Goal: Transaction & Acquisition: Purchase product/service

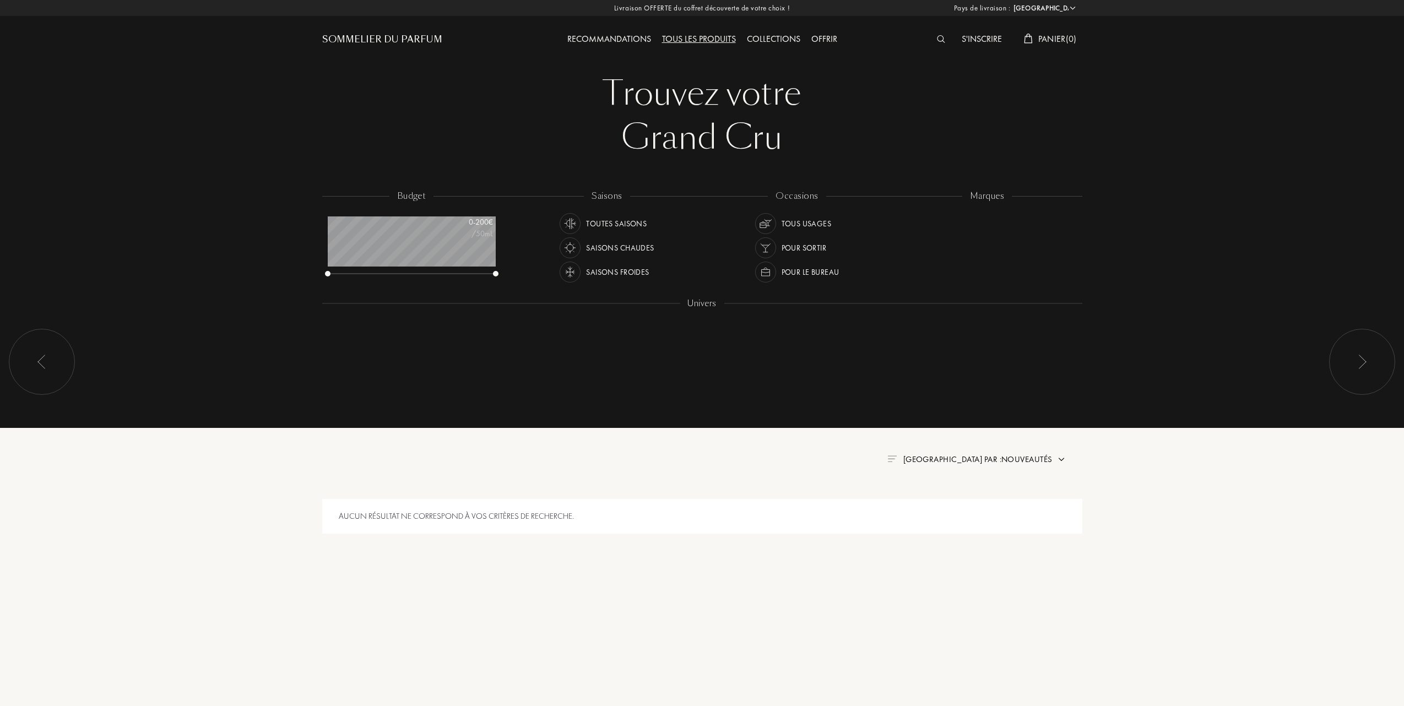
select select "FR"
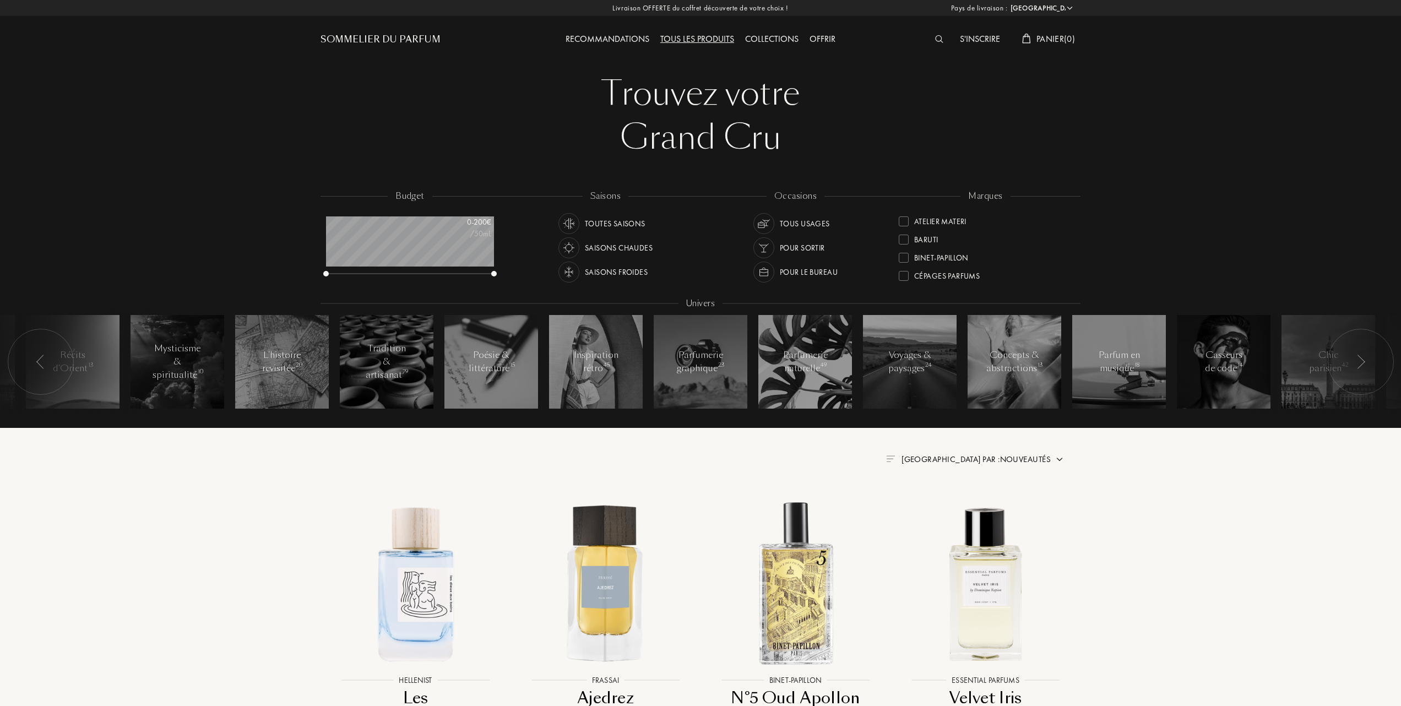
scroll to position [68, 0]
drag, startPoint x: 1070, startPoint y: 263, endPoint x: 1070, endPoint y: 221, distance: 41.3
click at [1070, 221] on div "Akro Art Meets Art Atelier Materi Baruti Binet-Papillon Cépages Parfums Élisire…" at bounding box center [986, 249] width 174 height 78
drag, startPoint x: 1070, startPoint y: 248, endPoint x: 1074, endPoint y: 214, distance: 34.4
click at [1074, 214] on div "marques Akro Art Meets Art Atelier Materi Baruti Binet-Papillon Cépages Parfums…" at bounding box center [986, 239] width 190 height 99
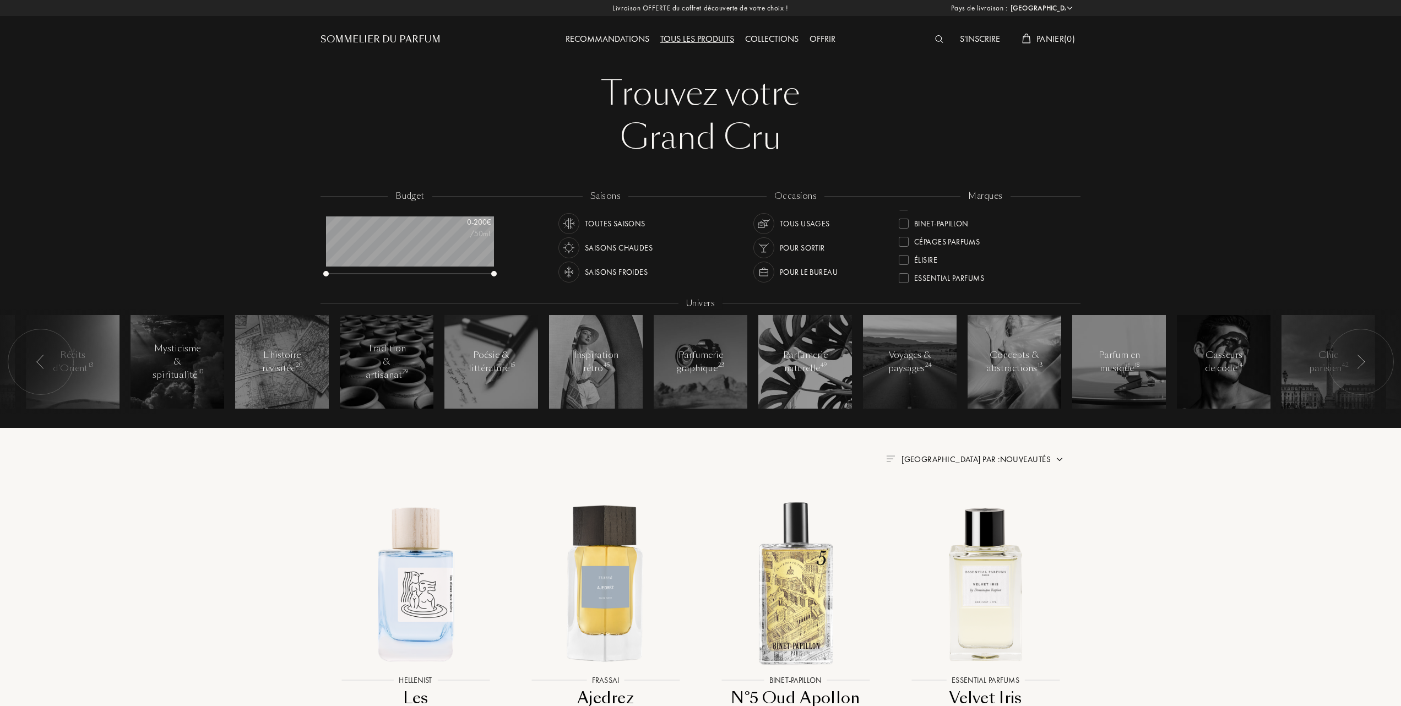
scroll to position [137, 0]
click at [908, 280] on div at bounding box center [904, 283] width 10 height 10
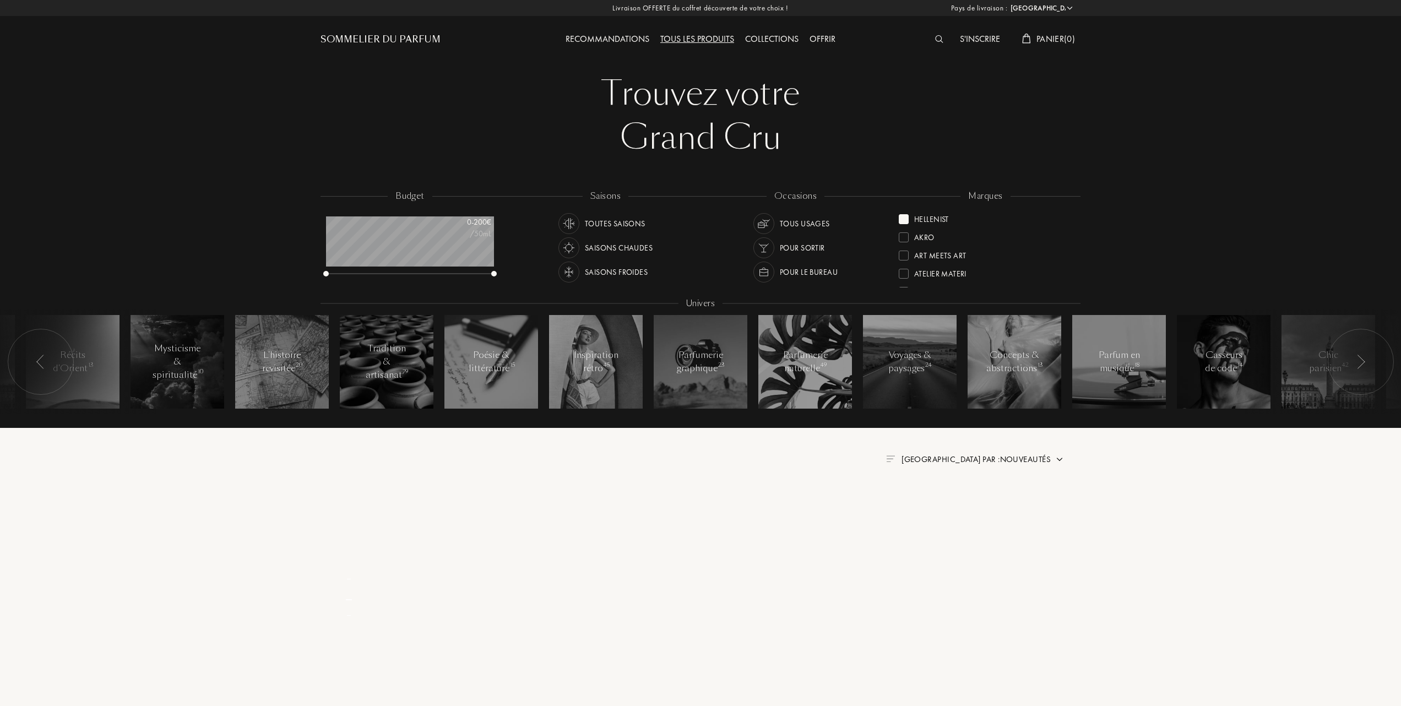
scroll to position [0, 0]
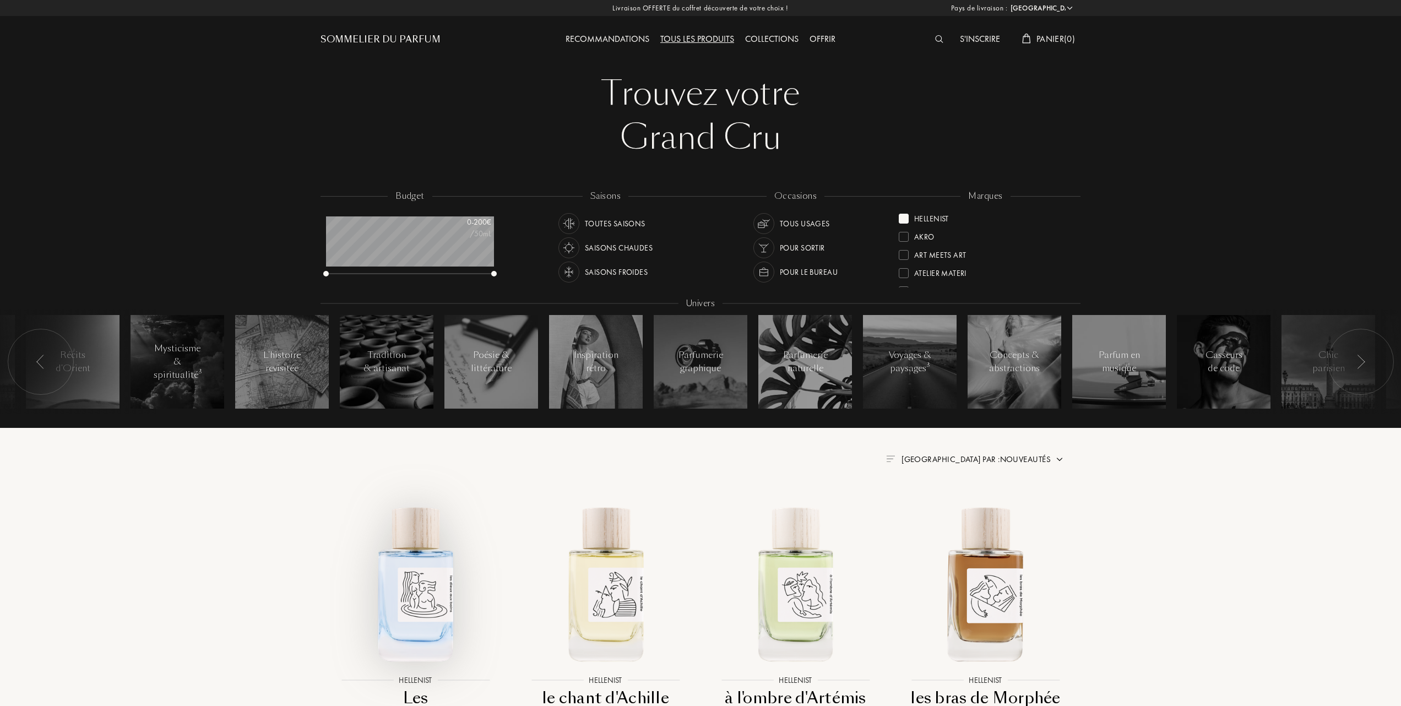
click at [422, 592] on img at bounding box center [415, 582] width 171 height 171
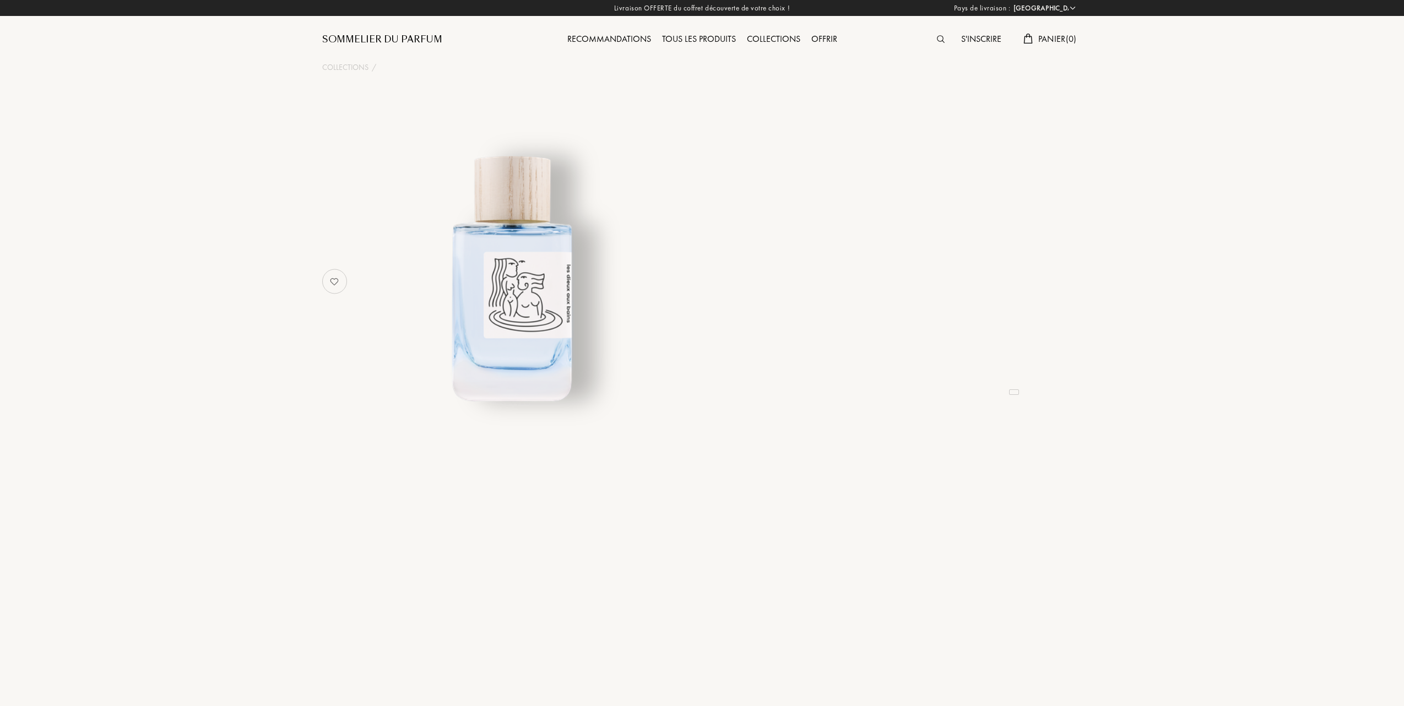
select select "FR"
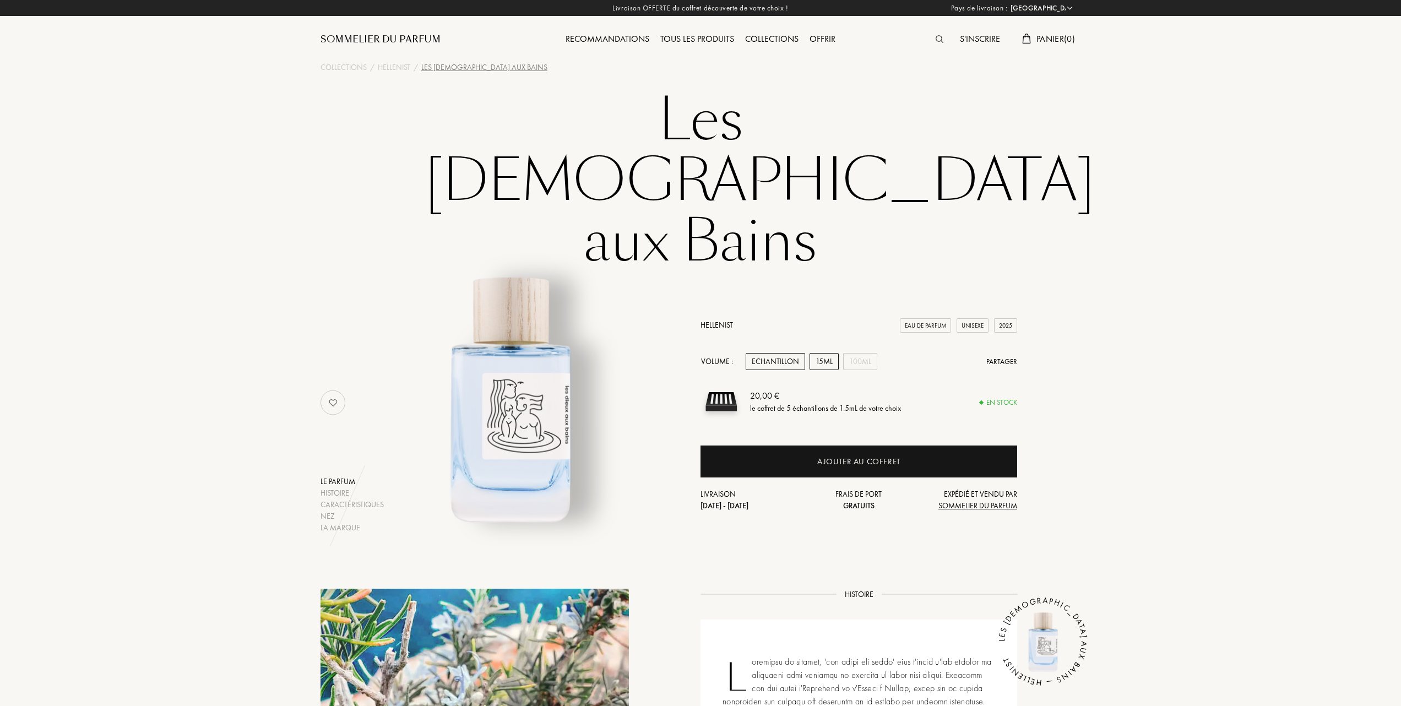
click at [824, 353] on div "15mL" at bounding box center [824, 361] width 29 height 17
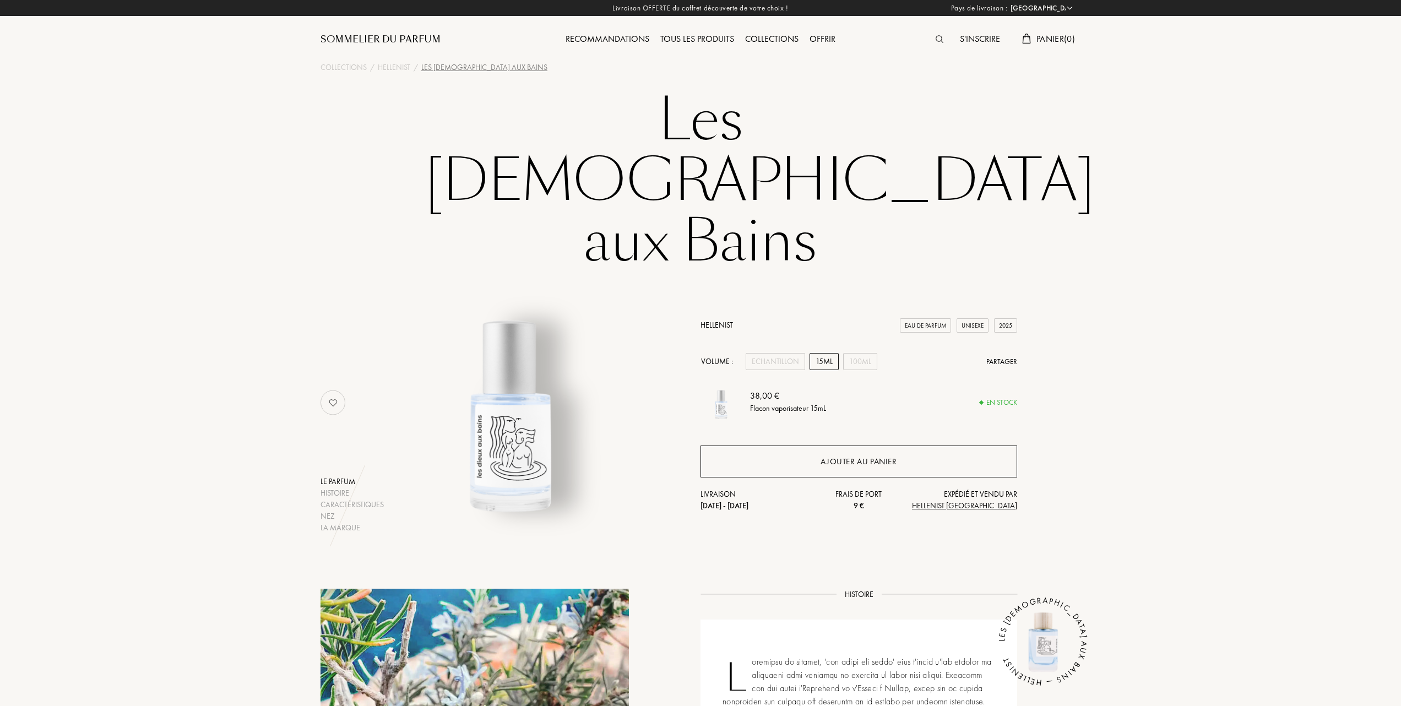
click at [838, 456] on div "Ajouter au panier" at bounding box center [859, 462] width 76 height 13
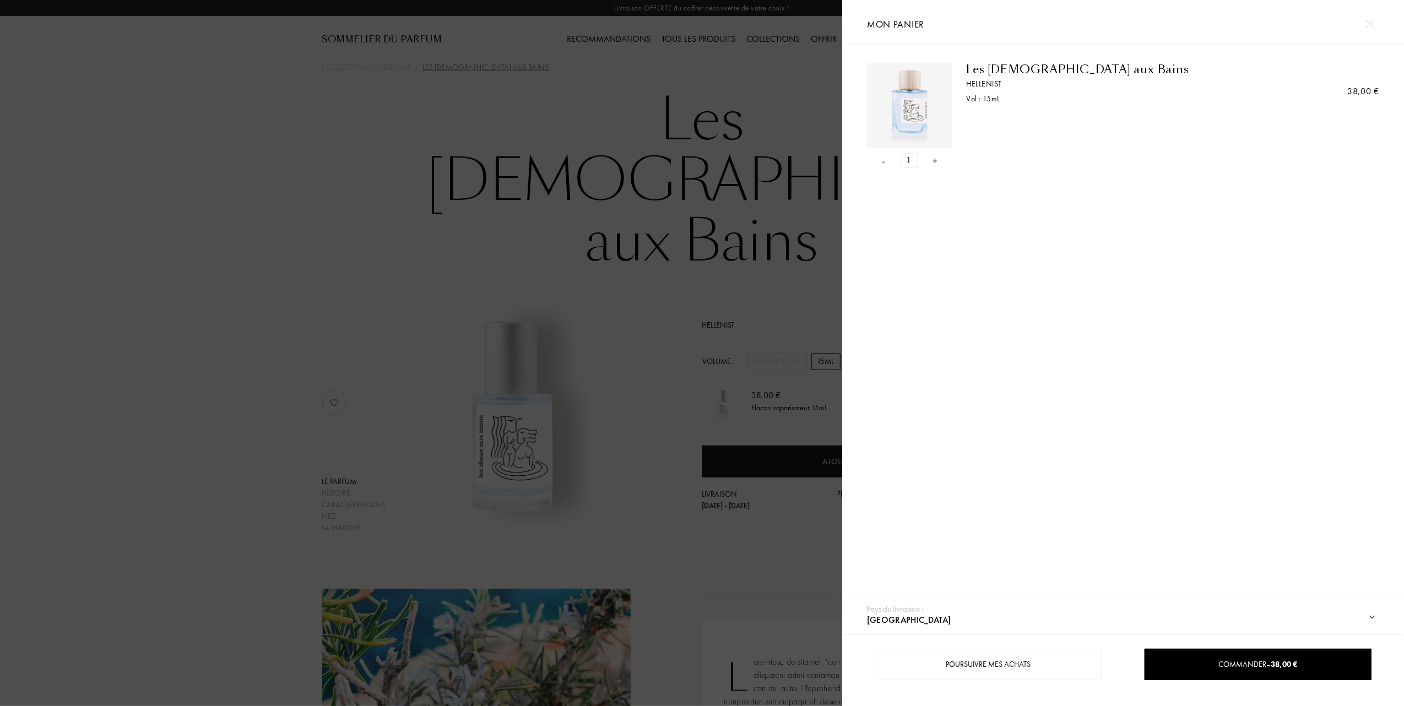
click at [342, 289] on div at bounding box center [421, 353] width 842 height 706
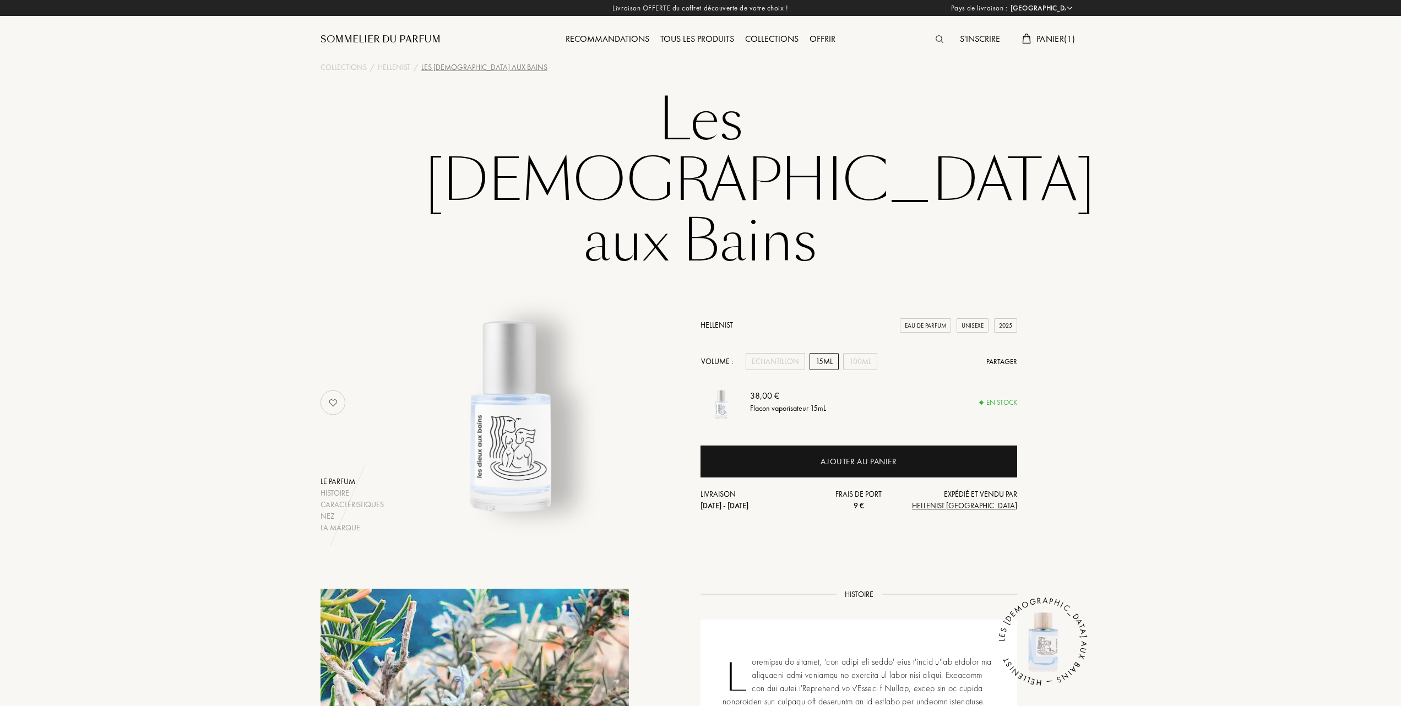
click at [715, 320] on link "Hellenist" at bounding box center [717, 325] width 33 height 10
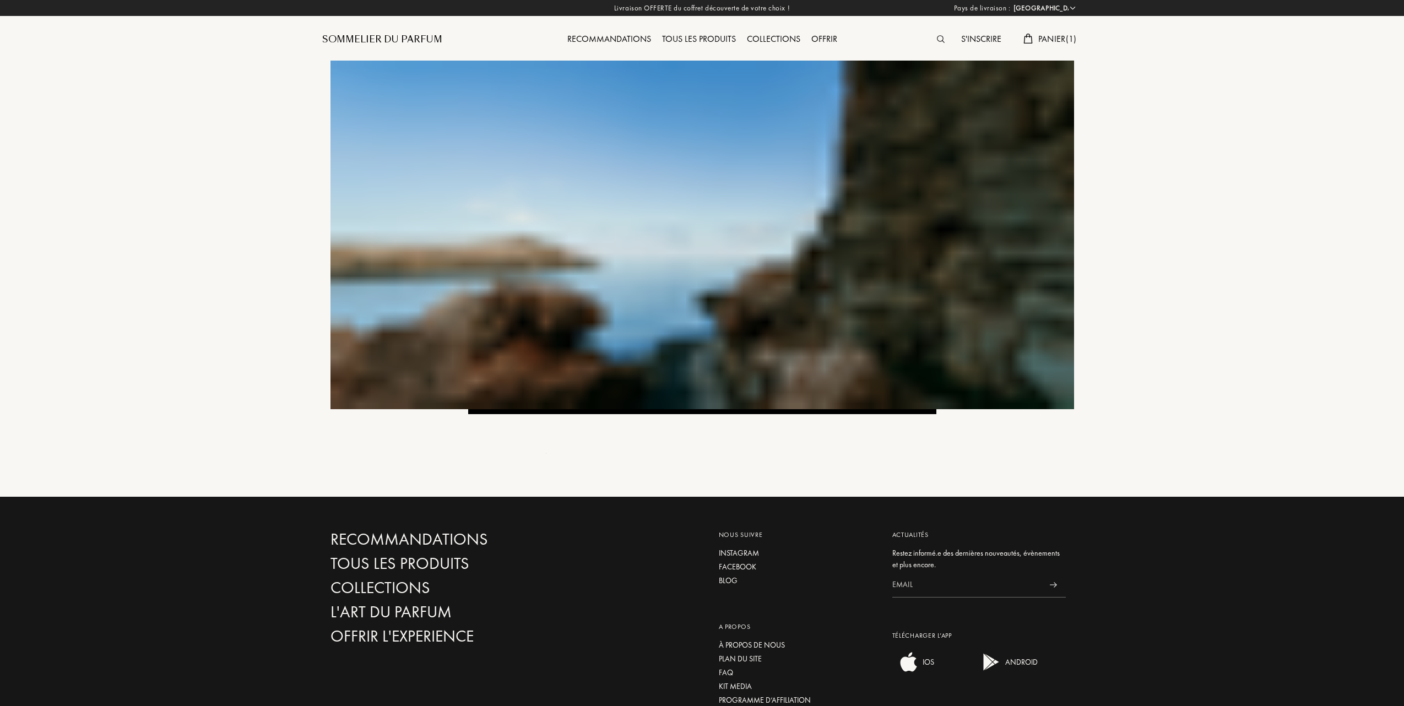
select select "FR"
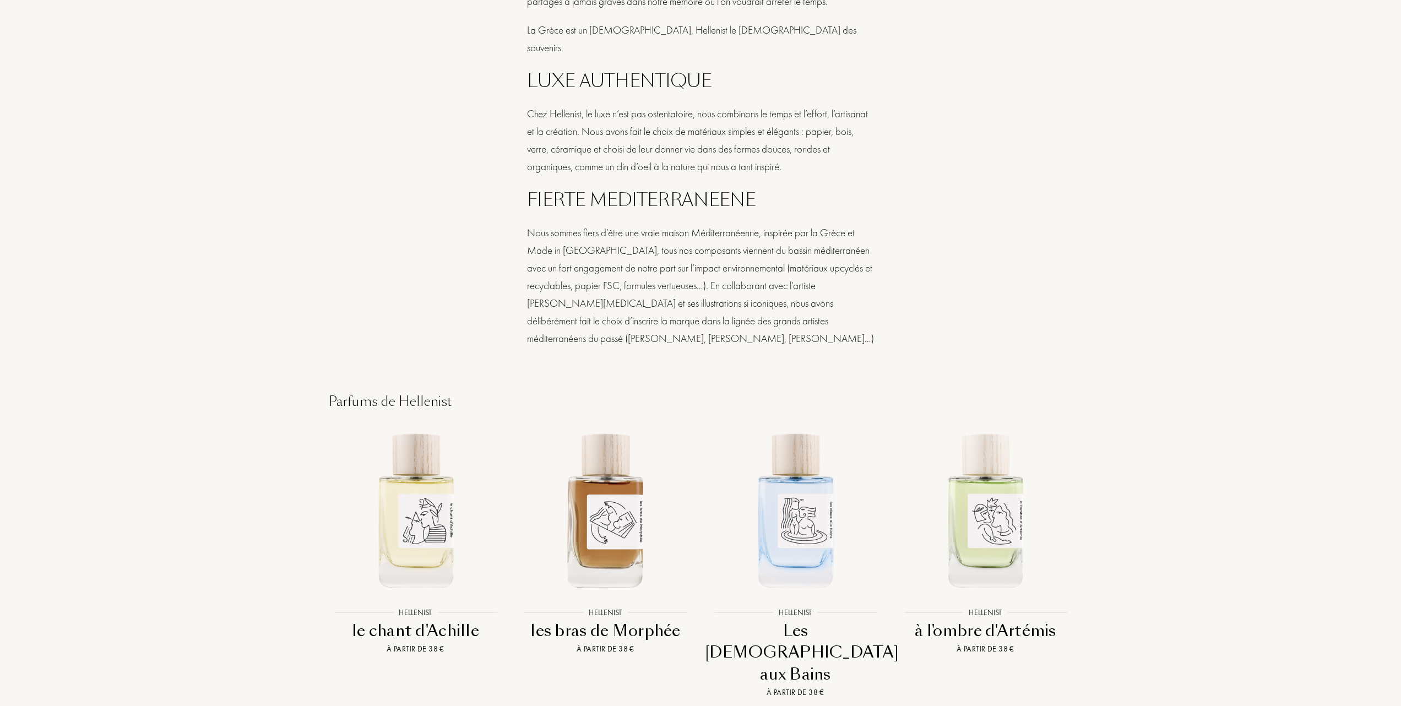
scroll to position [1102, 0]
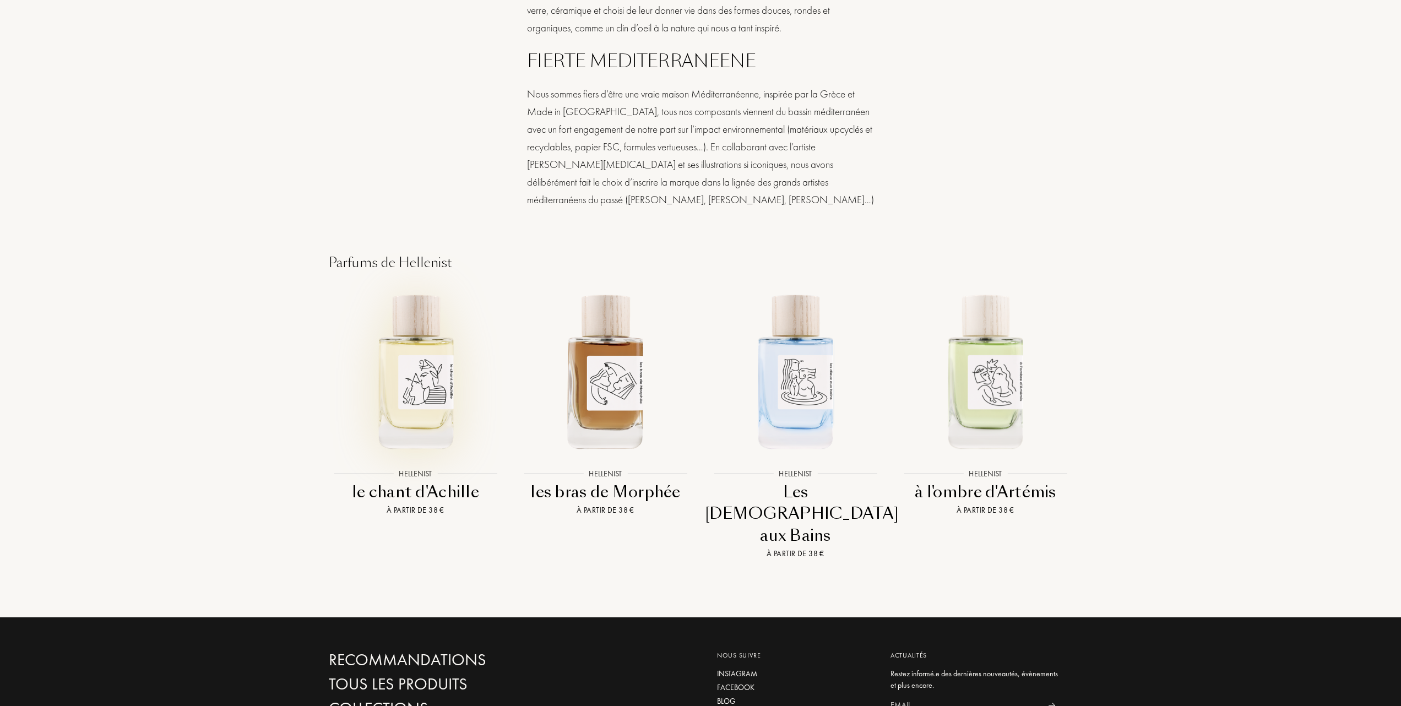
click at [418, 386] on img at bounding box center [415, 370] width 171 height 171
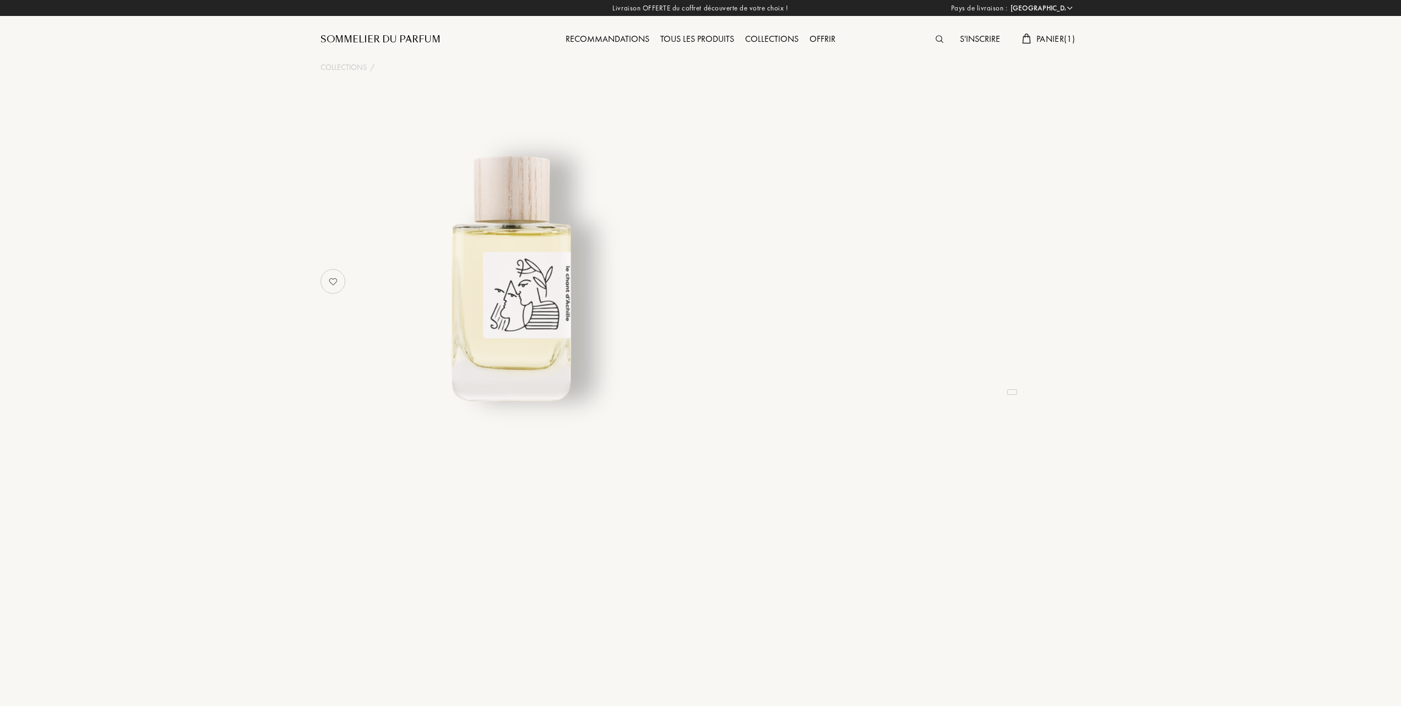
select select "FR"
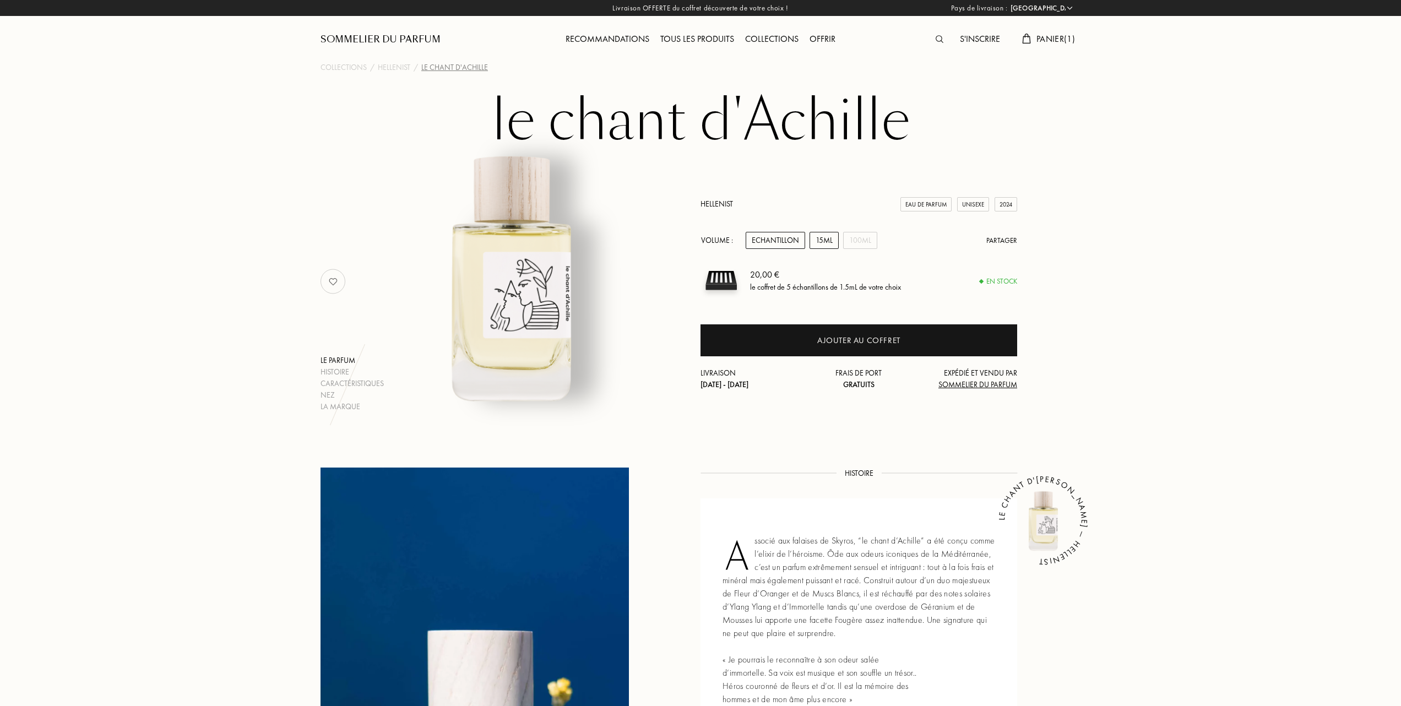
click at [829, 238] on div "15mL" at bounding box center [824, 240] width 29 height 17
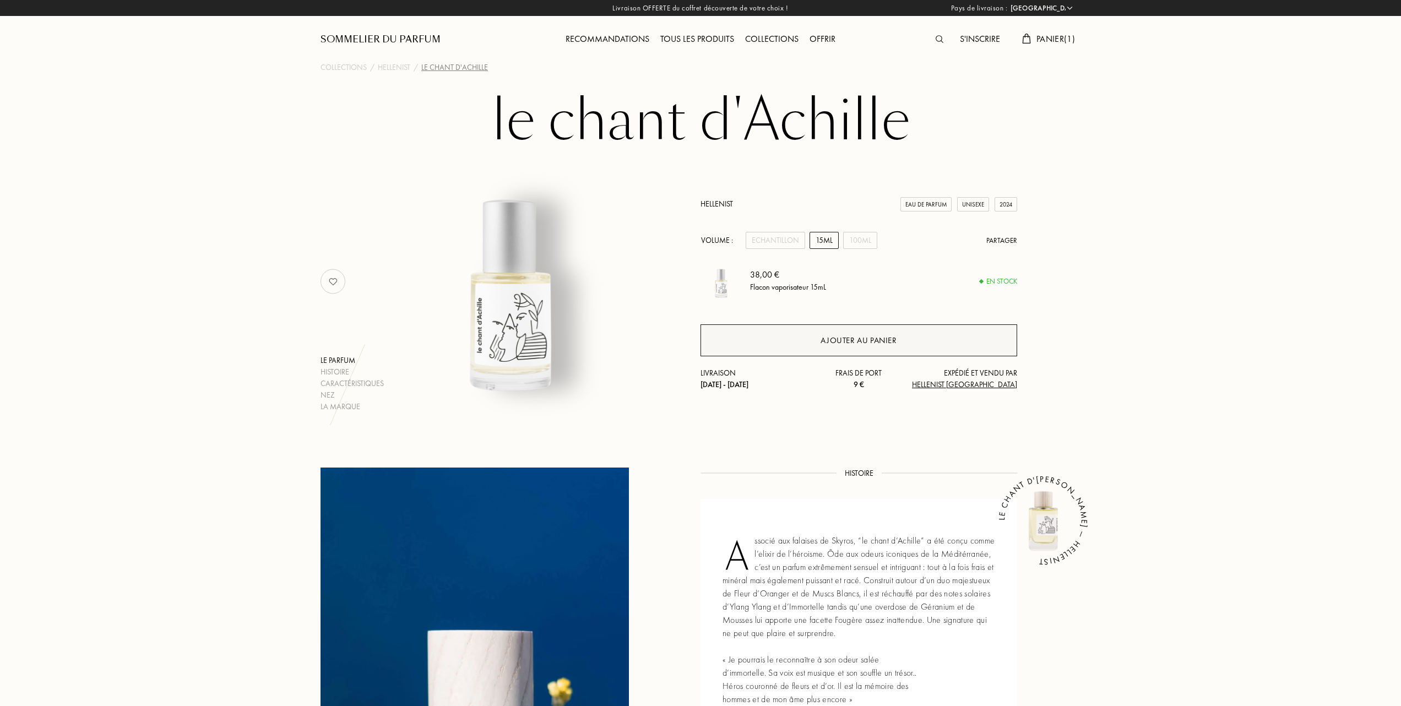
click at [833, 336] on div "Ajouter au panier" at bounding box center [859, 340] width 76 height 13
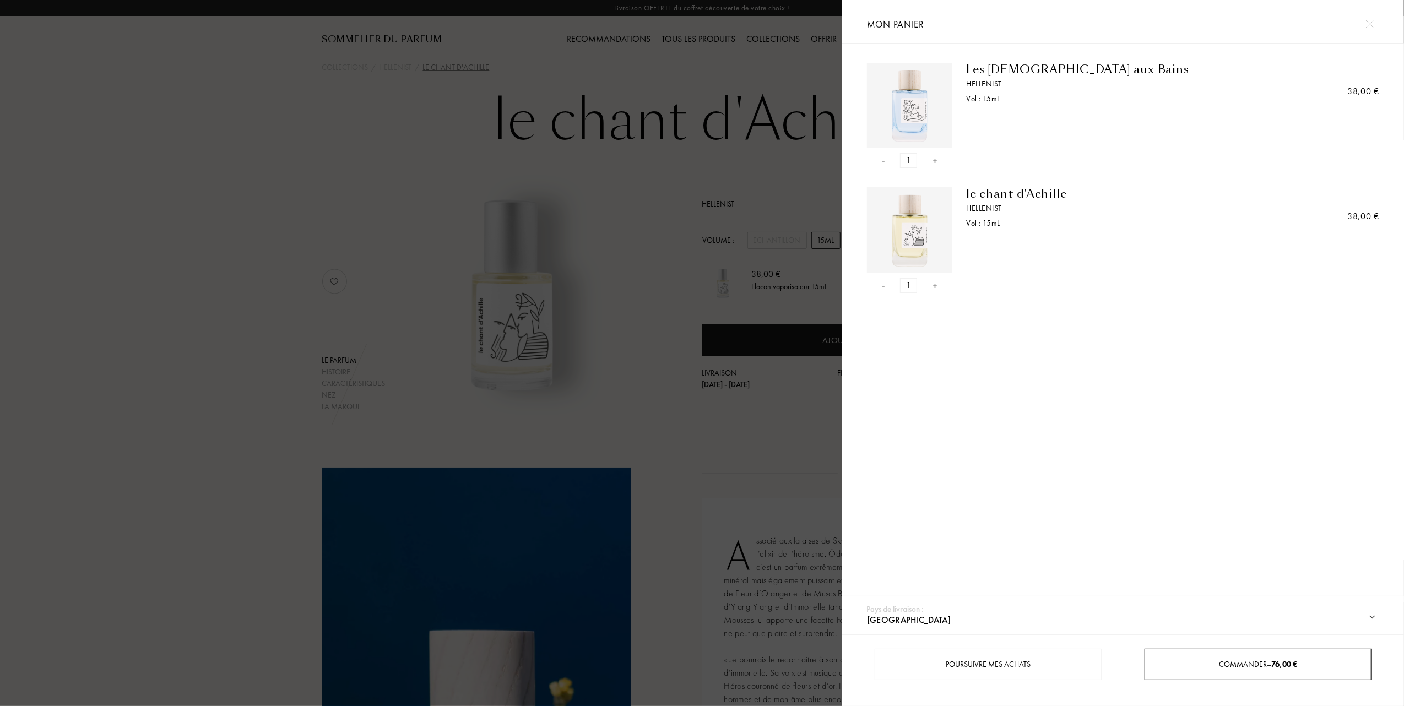
click at [1230, 660] on span "Commander – 76,00 €" at bounding box center [1258, 664] width 78 height 10
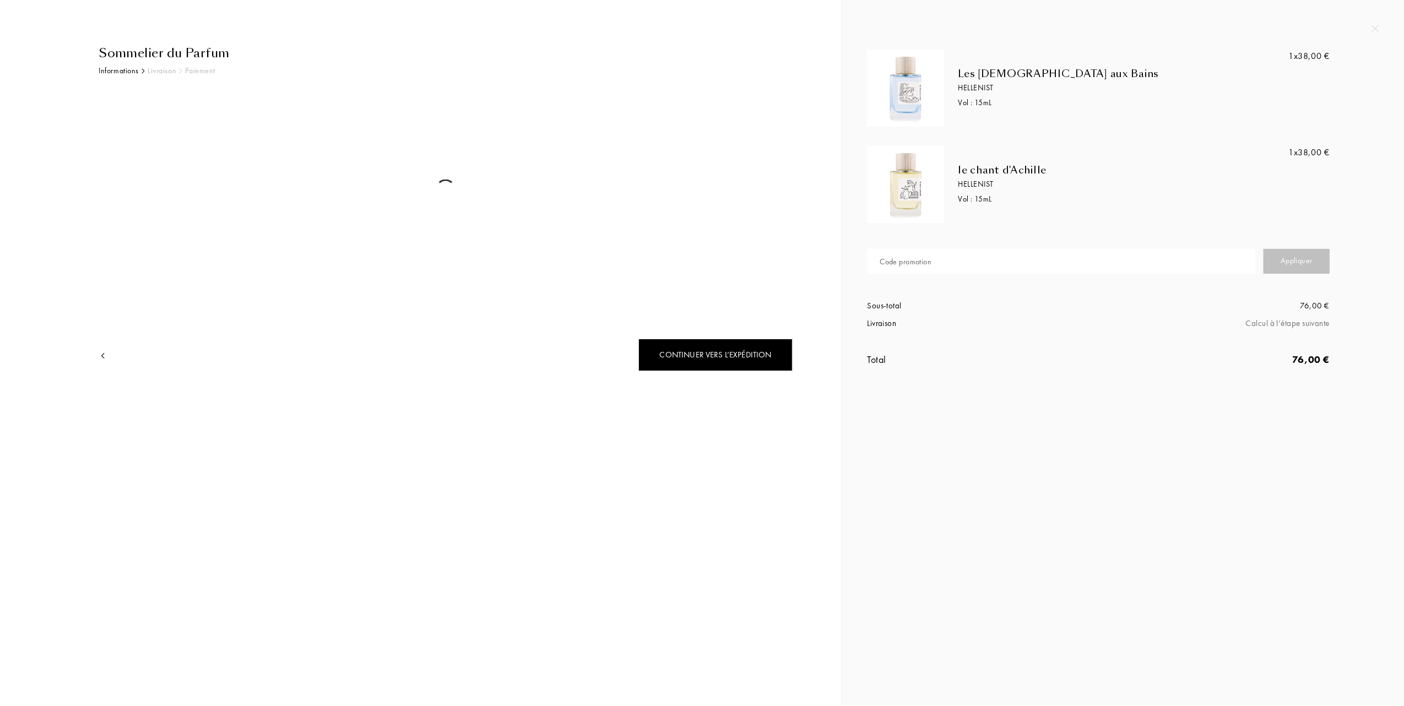
select select "FR"
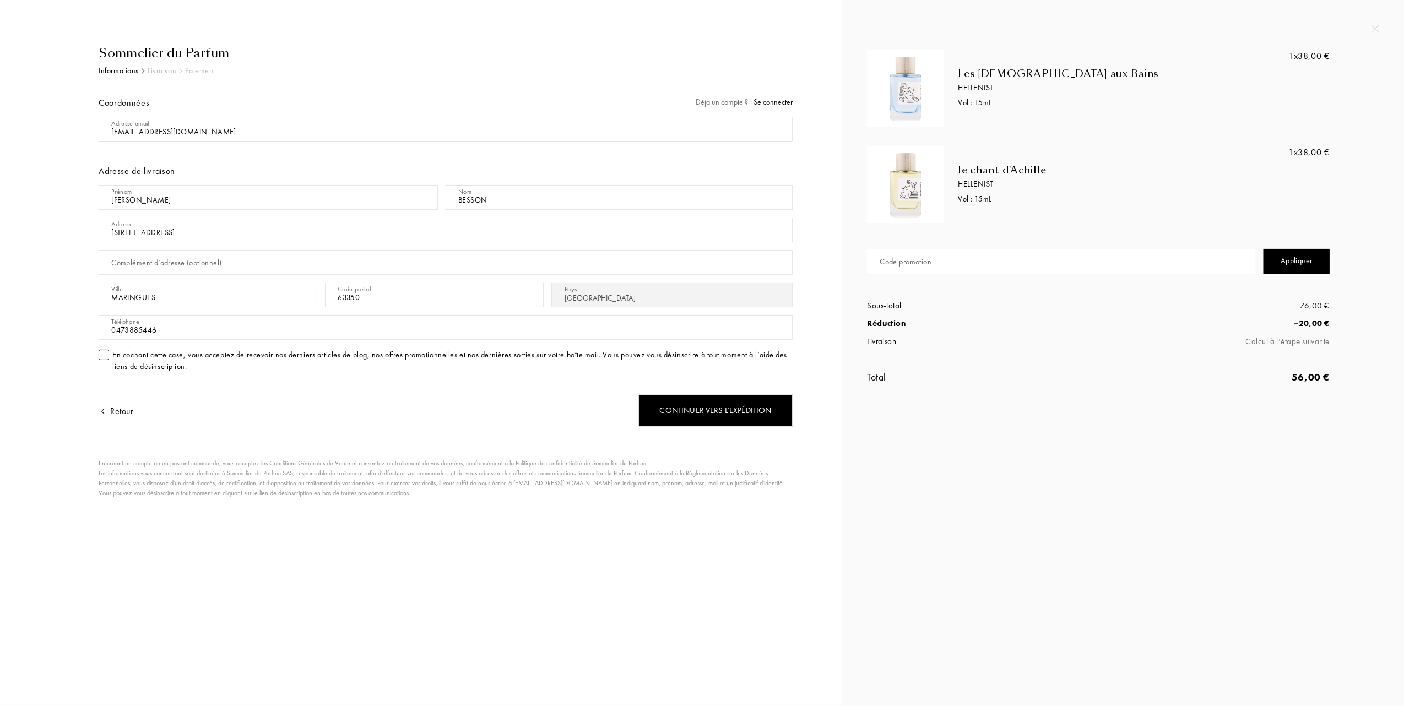
click at [1307, 256] on div "Appliquer" at bounding box center [1297, 261] width 66 height 25
click at [889, 256] on div "Code promotion" at bounding box center [906, 262] width 52 height 12
type input "84XGF-HZJNM"
click at [1283, 268] on div "Appliquer" at bounding box center [1297, 261] width 66 height 25
click at [744, 411] on div "Continuer vers l’expédition" at bounding box center [715, 410] width 154 height 33
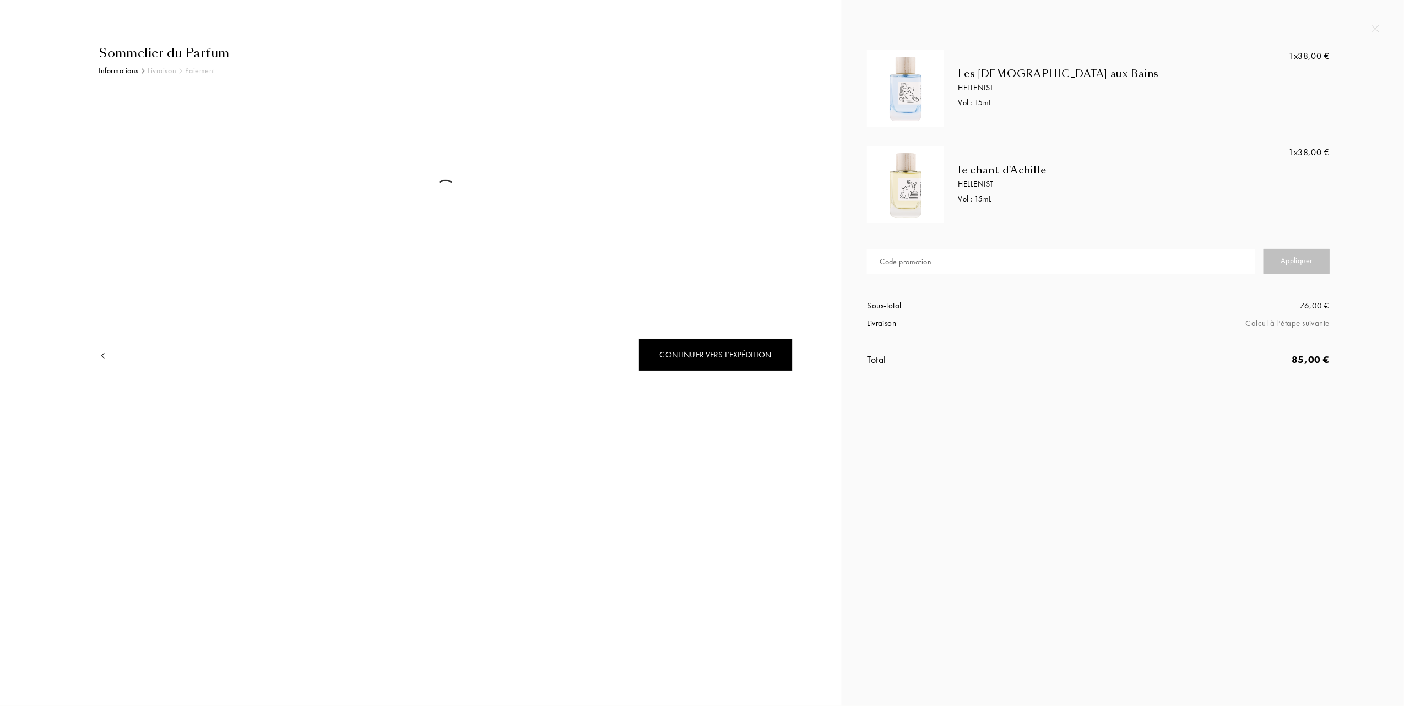
select select "FR"
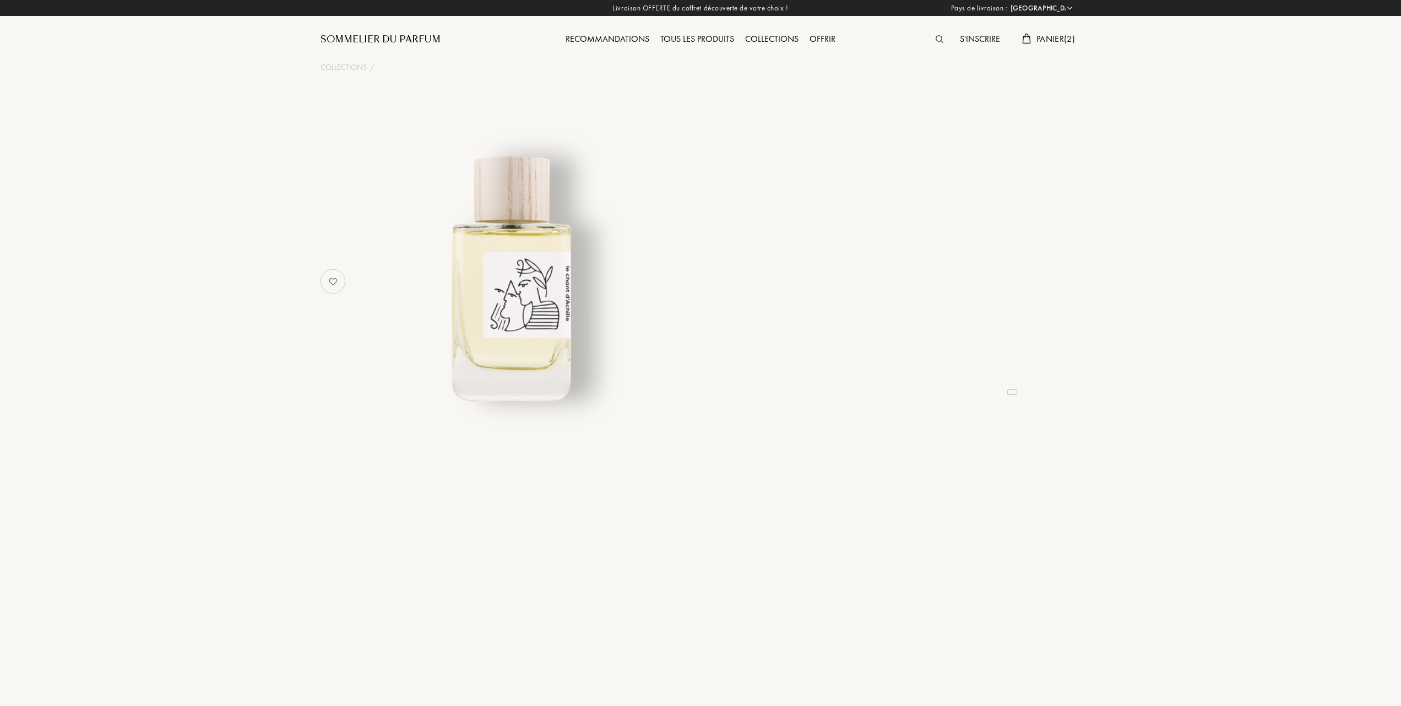
select select "FR"
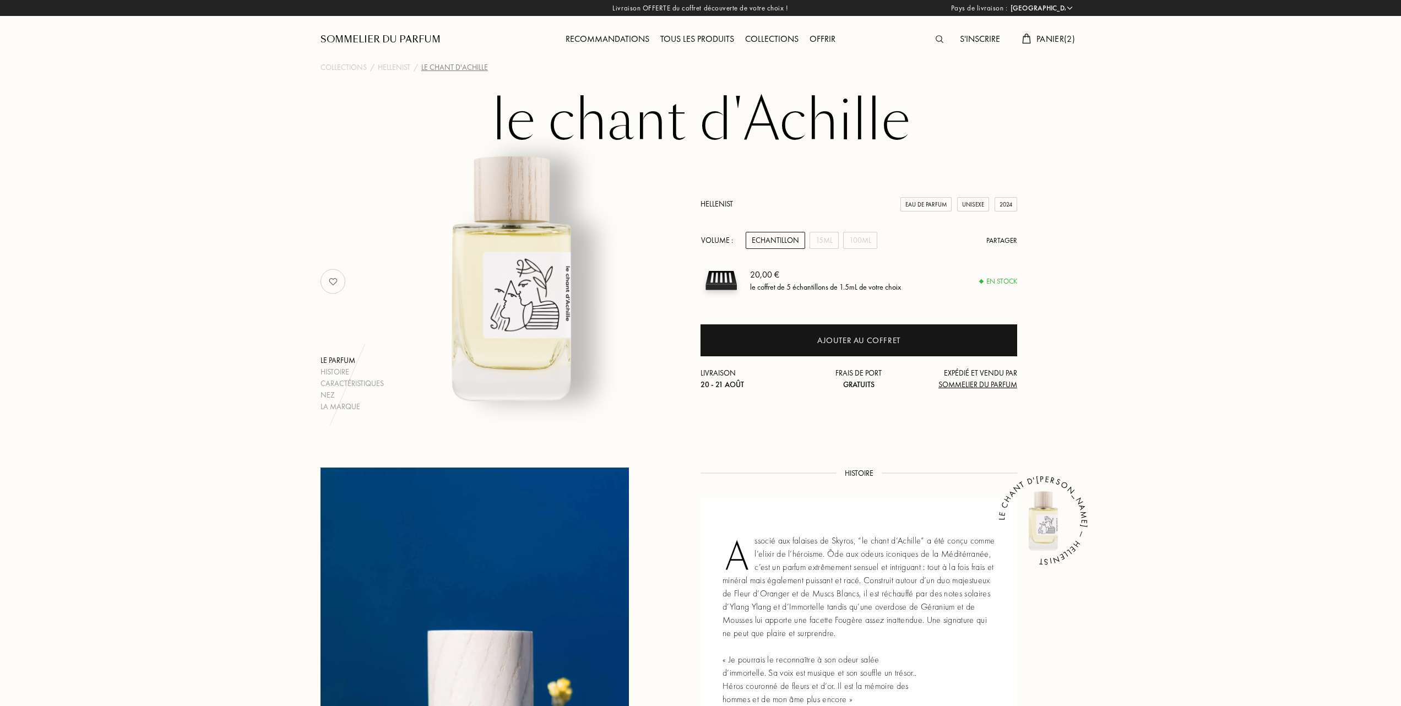
click at [1053, 36] on span "Panier ( 2 )" at bounding box center [1056, 39] width 39 height 12
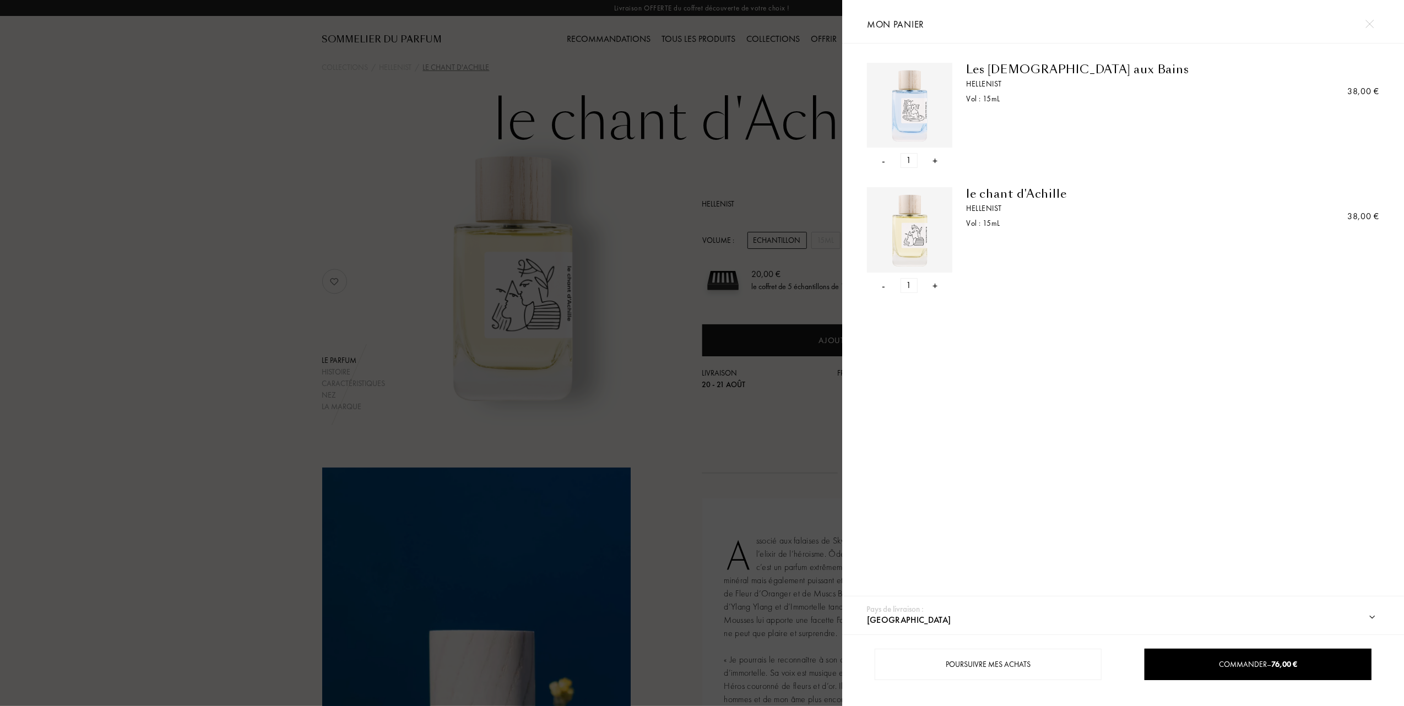
click at [884, 159] on div "-" at bounding box center [883, 160] width 3 height 15
click at [884, 162] on div "-" at bounding box center [883, 160] width 3 height 15
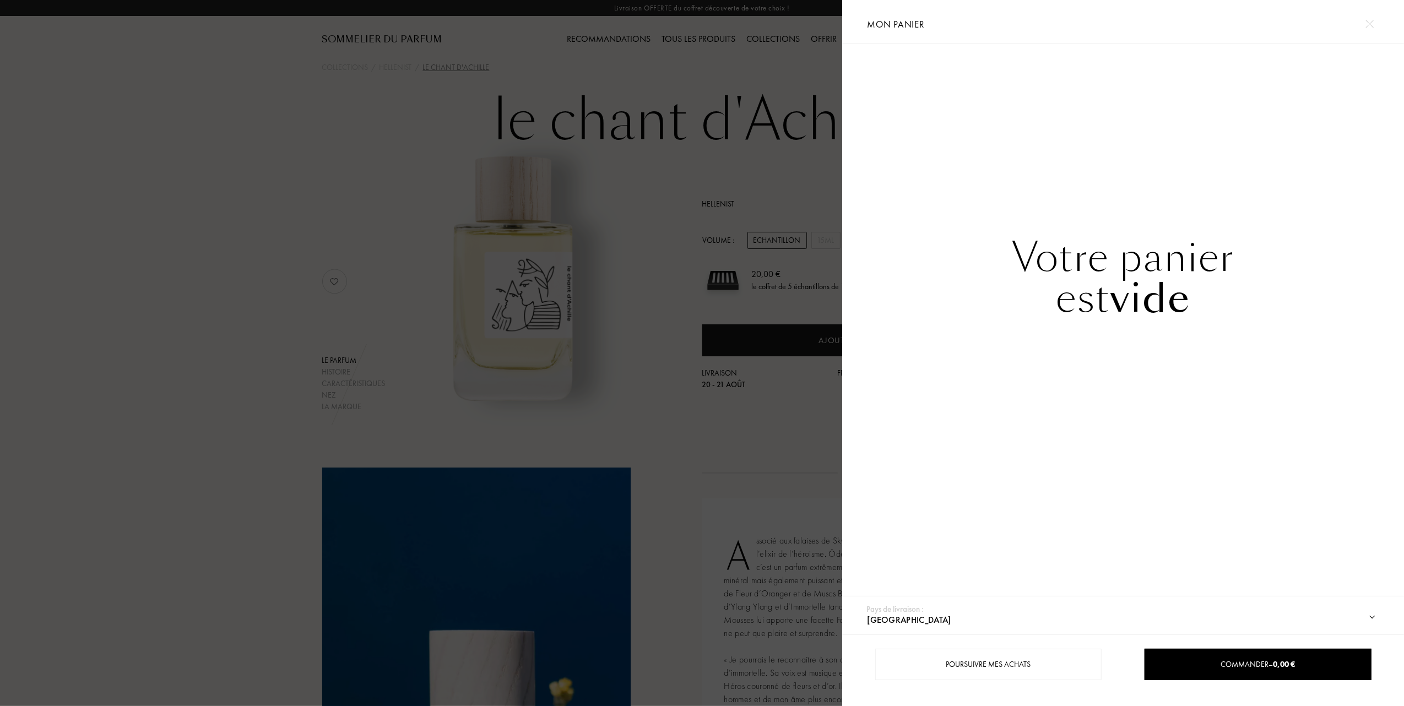
click at [239, 175] on div at bounding box center [421, 353] width 842 height 706
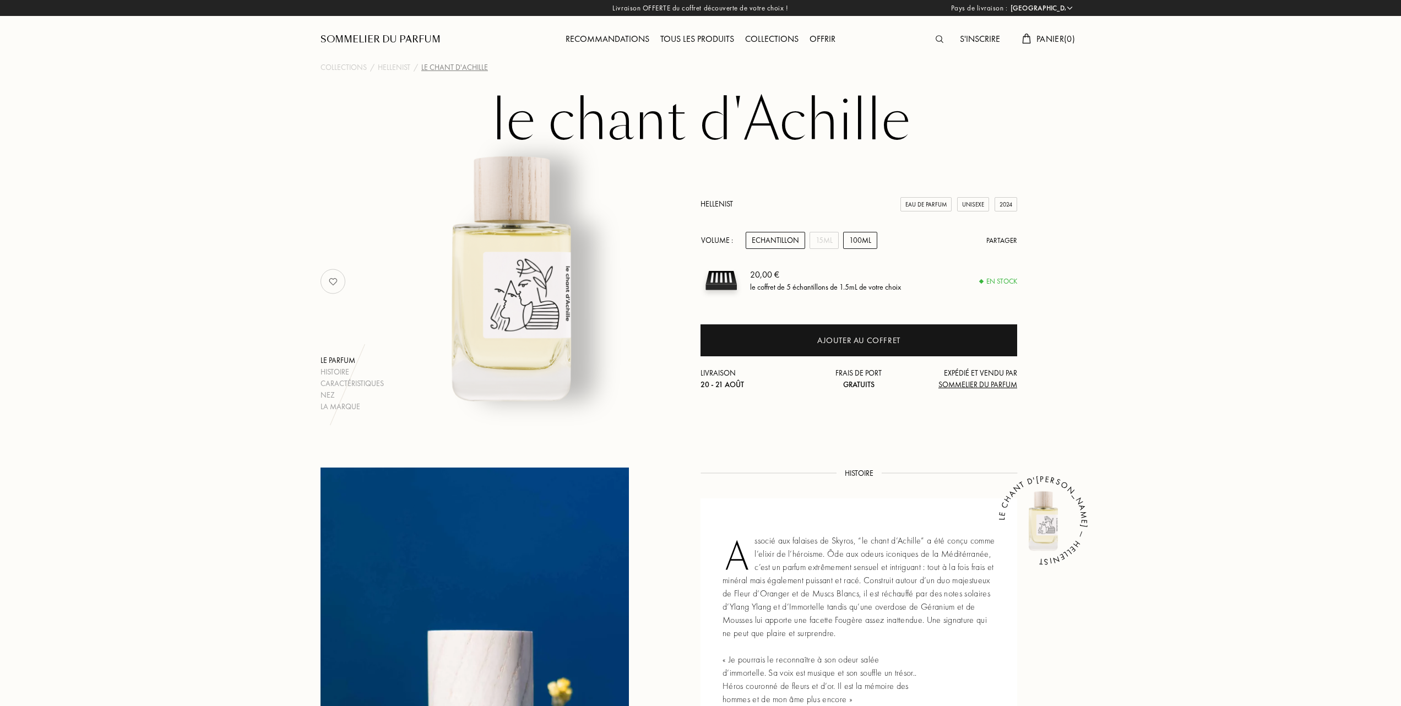
click at [868, 240] on div "100mL" at bounding box center [860, 240] width 34 height 17
